Goal: Find specific page/section: Find specific page/section

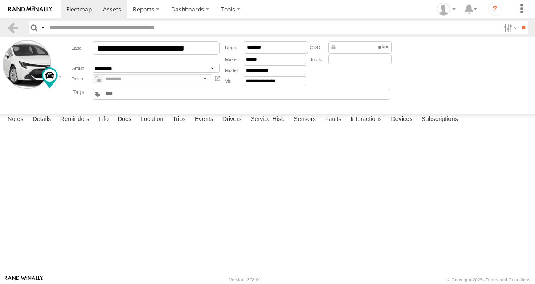
scroll to position [1220, 0]
click at [75, 7] on span at bounding box center [78, 9] width 25 height 8
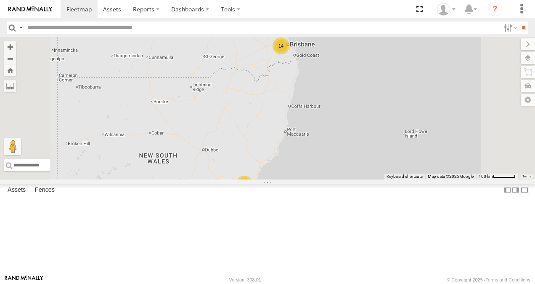
click at [0, 0] on link at bounding box center [0, 0] width 0 height 0
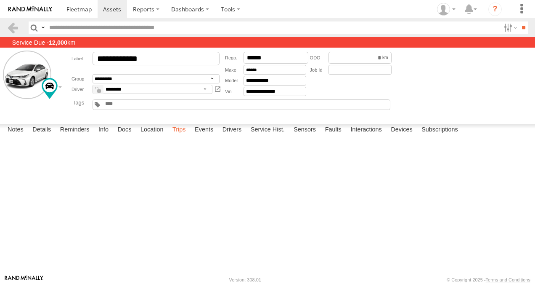
click at [183, 136] on label "Trips" at bounding box center [179, 130] width 22 height 12
